Goal: Information Seeking & Learning: Find specific fact

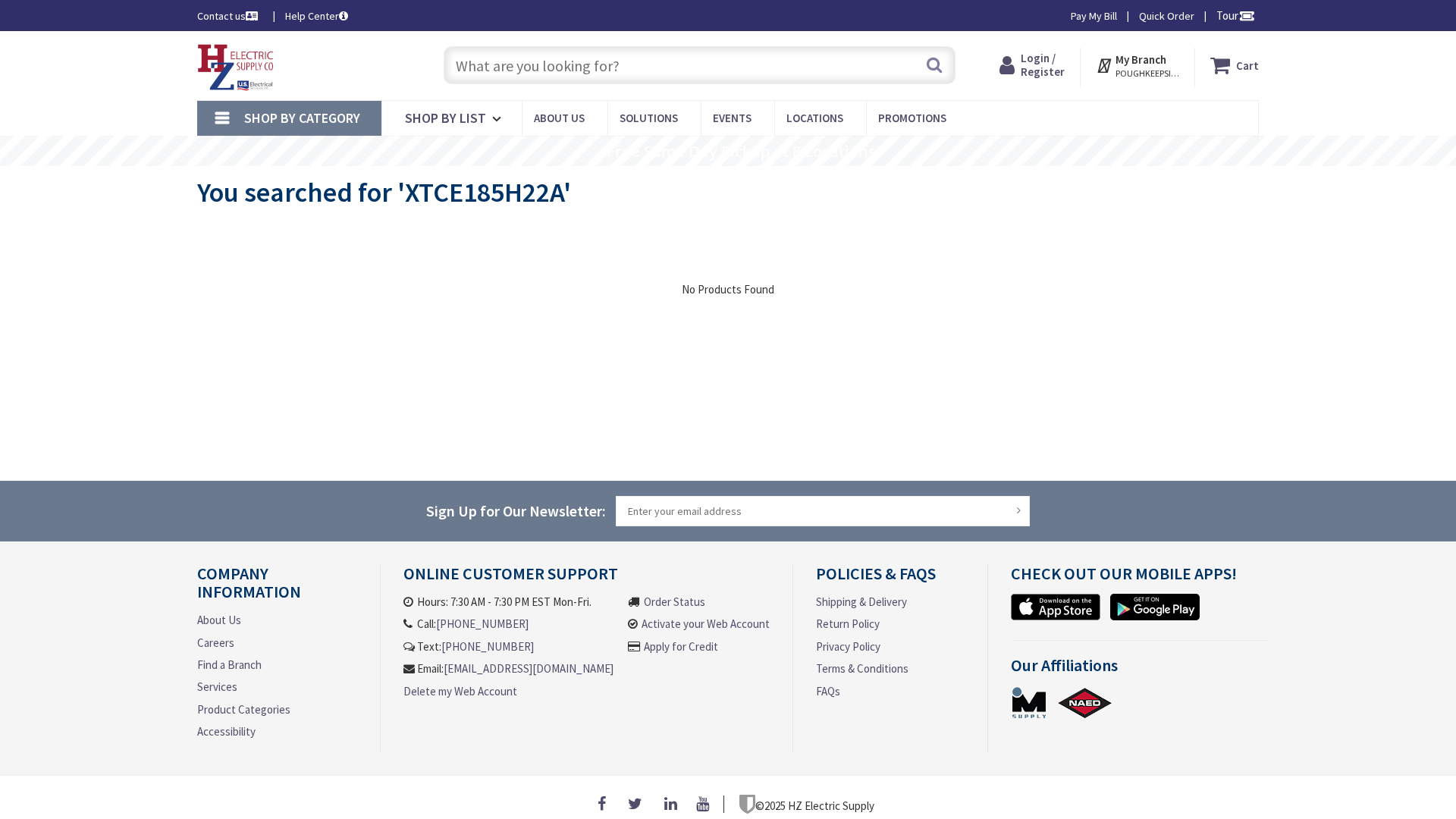
type input "[PERSON_NAME][GEOGRAPHIC_DATA], [GEOGRAPHIC_DATA], [GEOGRAPHIC_DATA]"
